Goal: Task Accomplishment & Management: Use online tool/utility

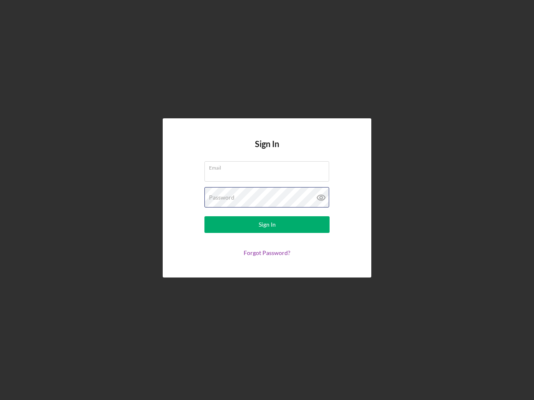
click at [267, 200] on div "Password" at bounding box center [266, 197] width 125 height 21
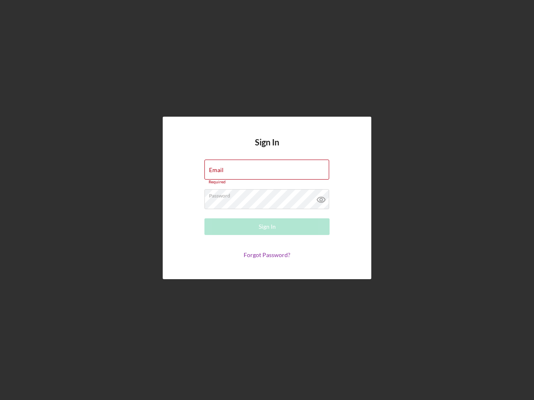
click at [321, 198] on icon at bounding box center [321, 199] width 21 height 21
